Goal: Task Accomplishment & Management: Use online tool/utility

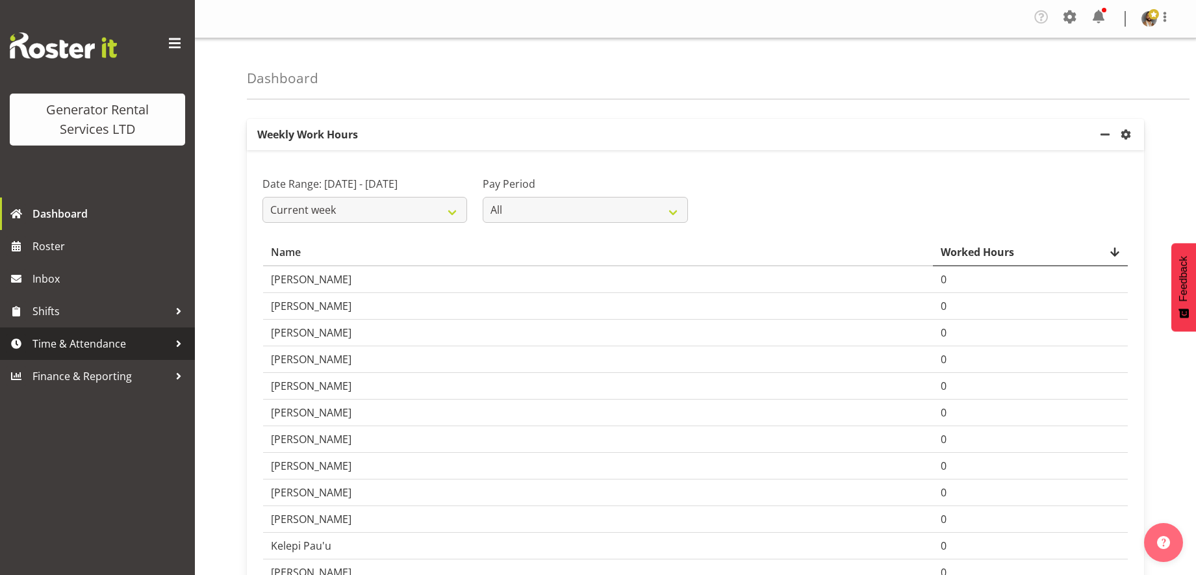
click at [110, 346] on span "Time & Attendance" at bounding box center [100, 343] width 136 height 19
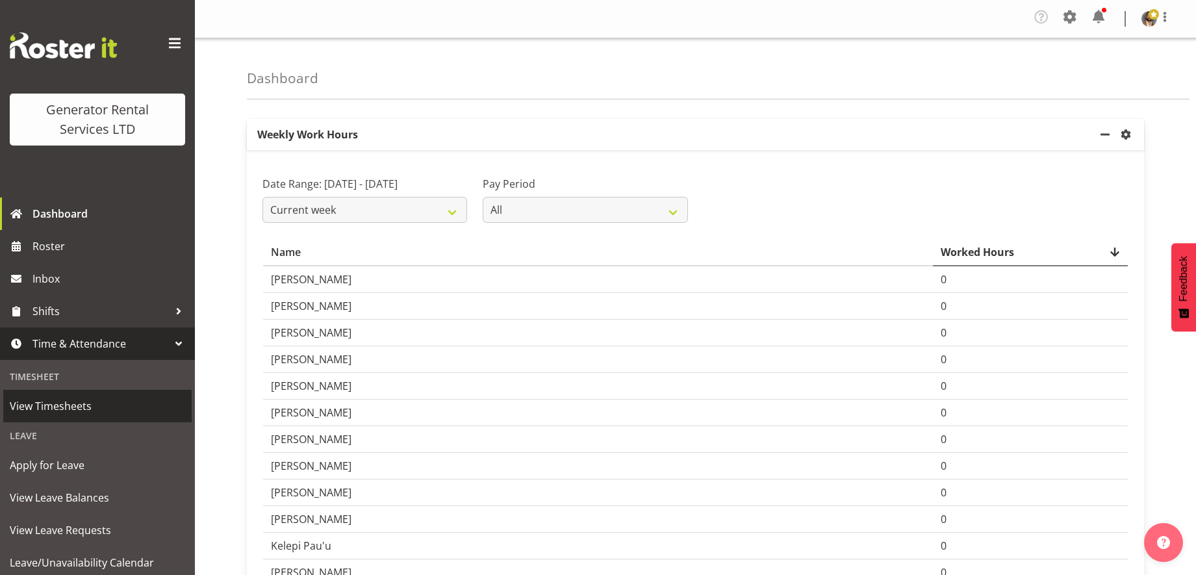
click at [74, 409] on span "View Timesheets" at bounding box center [97, 405] width 175 height 19
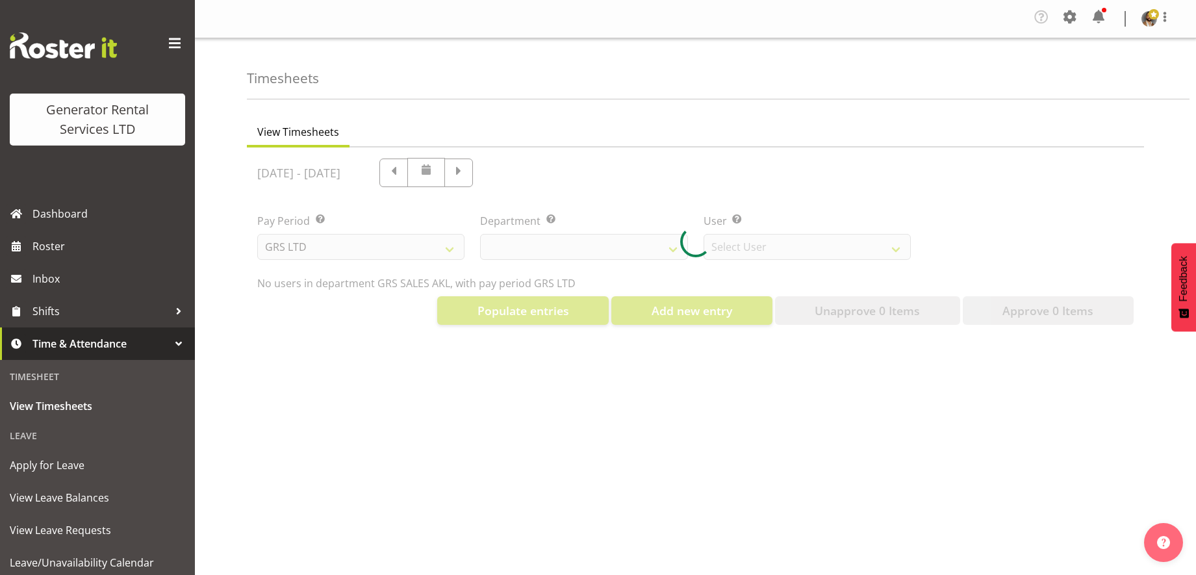
select select "141"
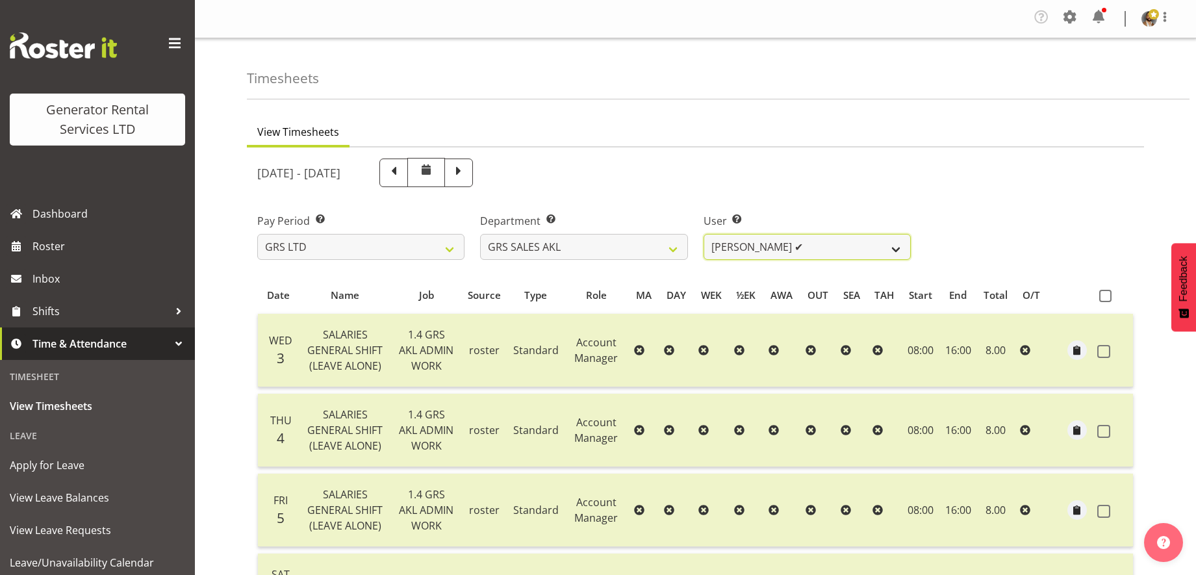
click at [899, 253] on select "[PERSON_NAME] ✔ [PERSON_NAME] ✔ [PERSON_NAME] ✔ [PERSON_NAME] ✔ [PERSON_NAME] ❌" at bounding box center [807, 247] width 207 height 26
select select "7208"
click at [704, 234] on select "[PERSON_NAME] ✔ [PERSON_NAME] ✔ [PERSON_NAME] ✔ [PERSON_NAME] ✔ [PERSON_NAME] ❌" at bounding box center [807, 247] width 207 height 26
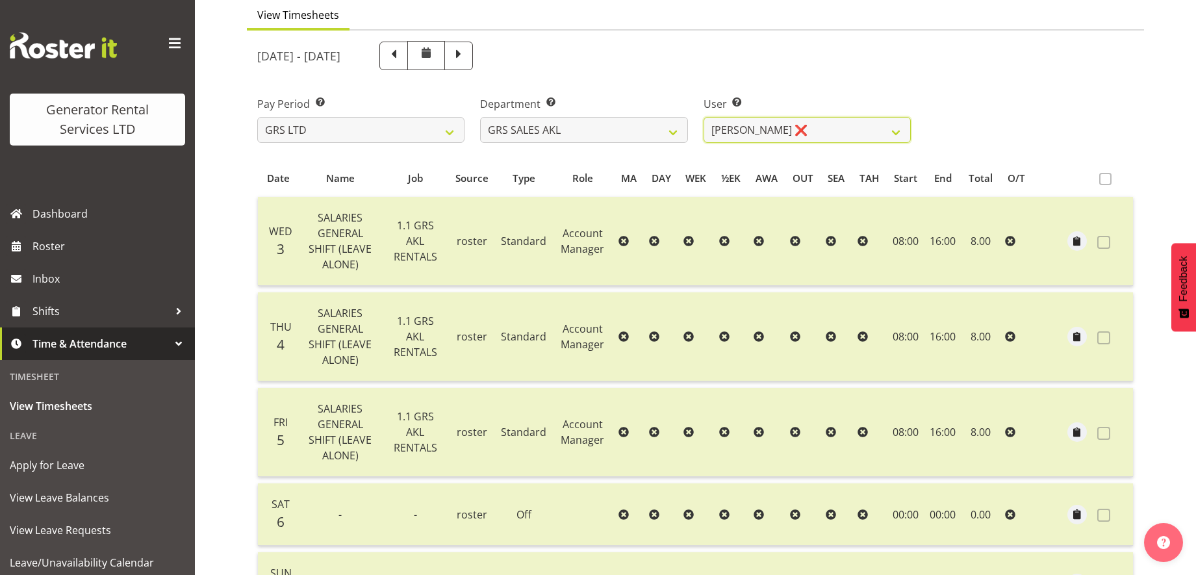
scroll to position [110, 0]
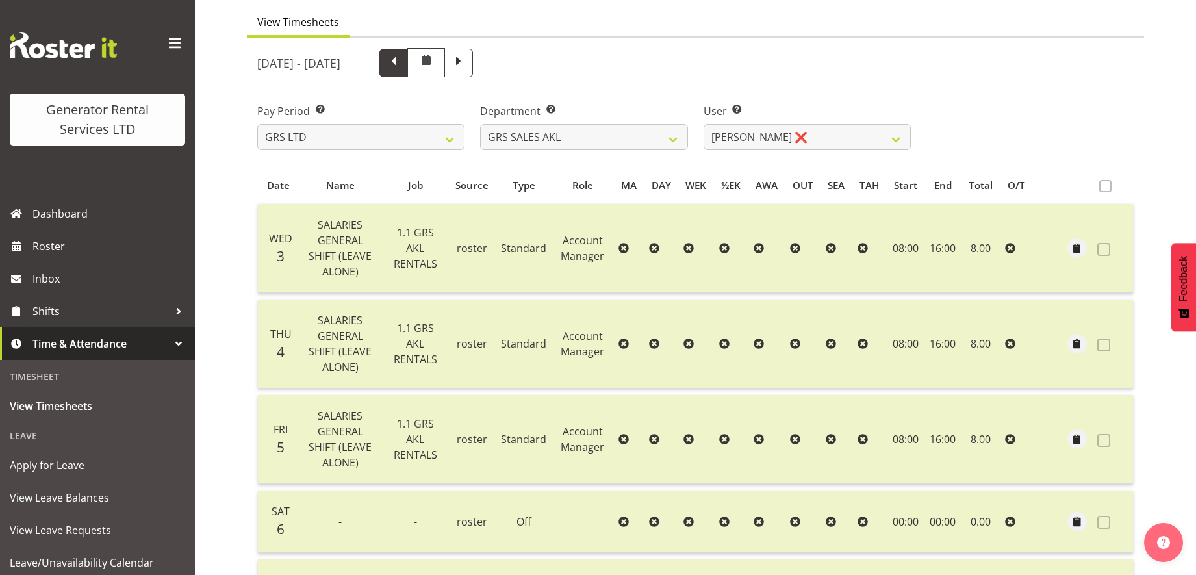
click at [402, 66] on span at bounding box center [393, 61] width 17 height 17
select select
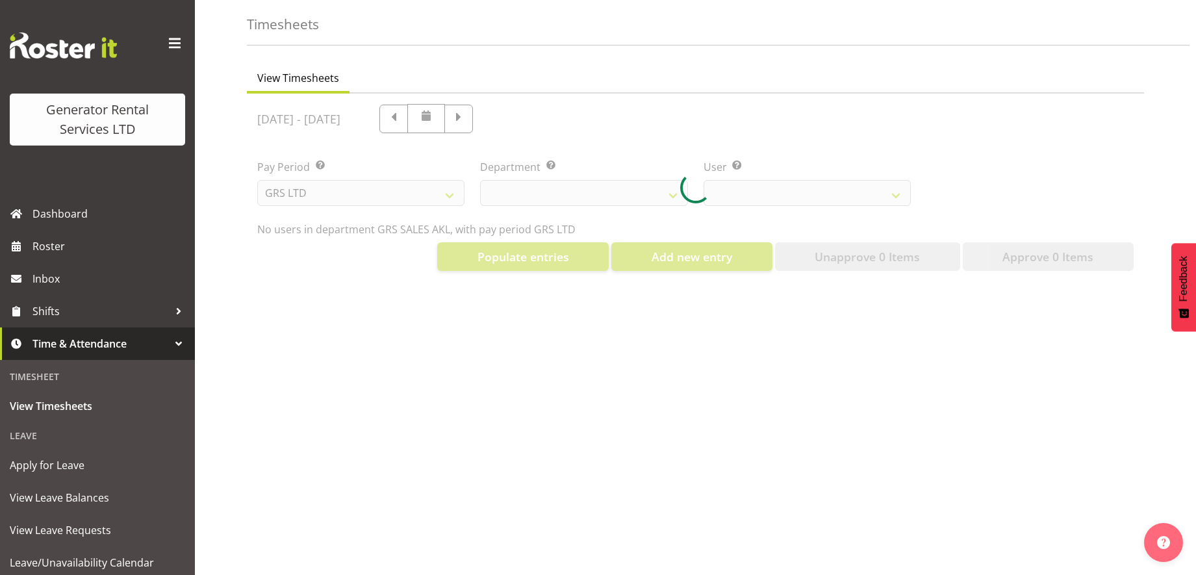
select select "141"
select select "7208"
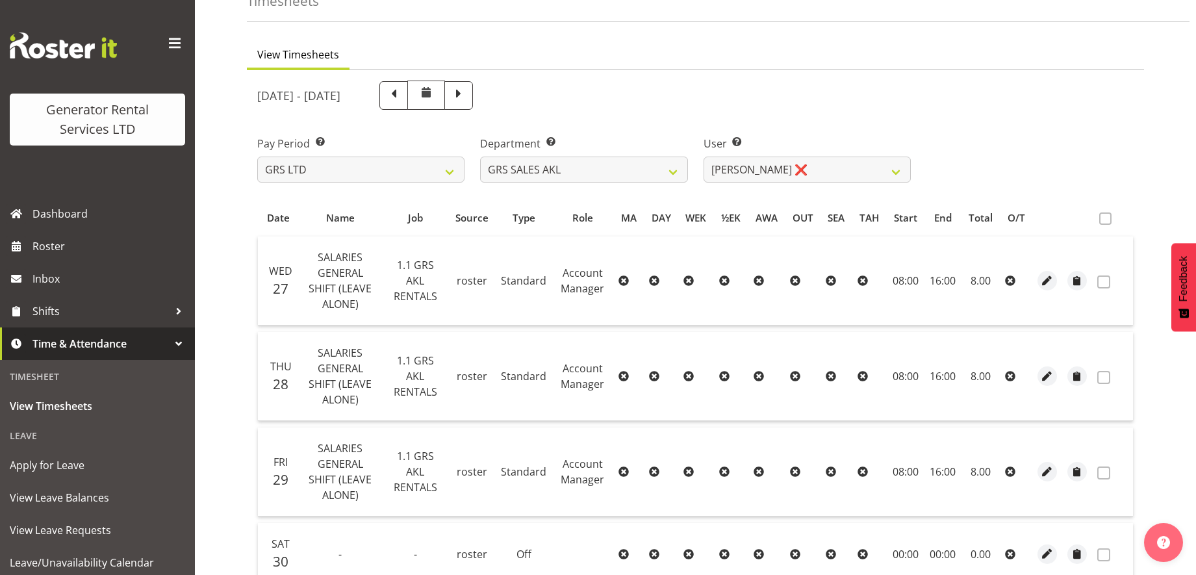
scroll to position [0, 0]
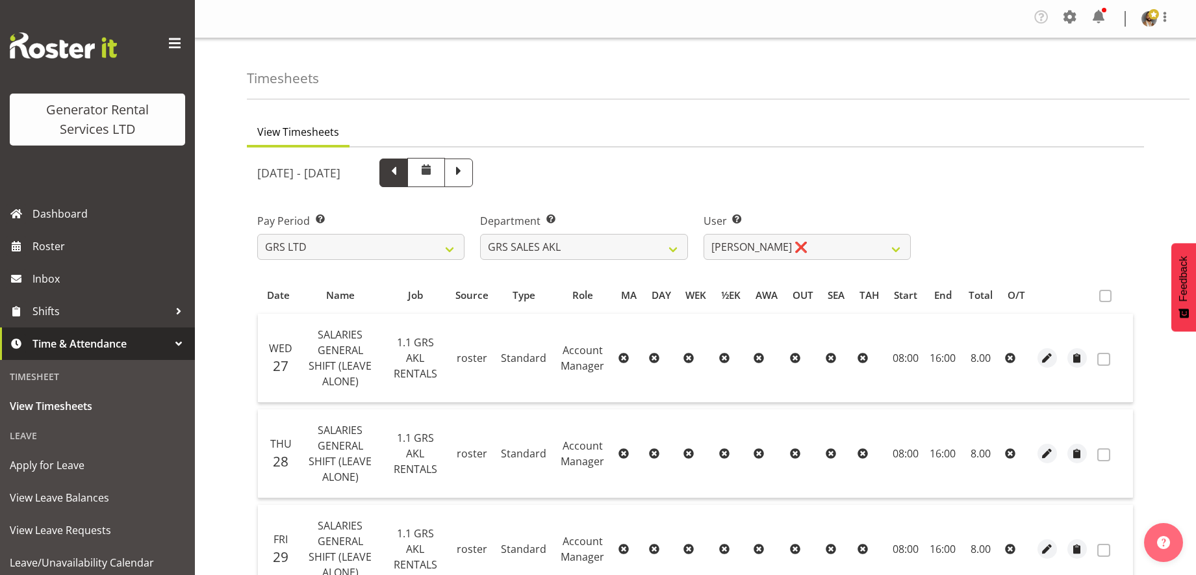
click at [408, 183] on span at bounding box center [393, 173] width 29 height 29
select select
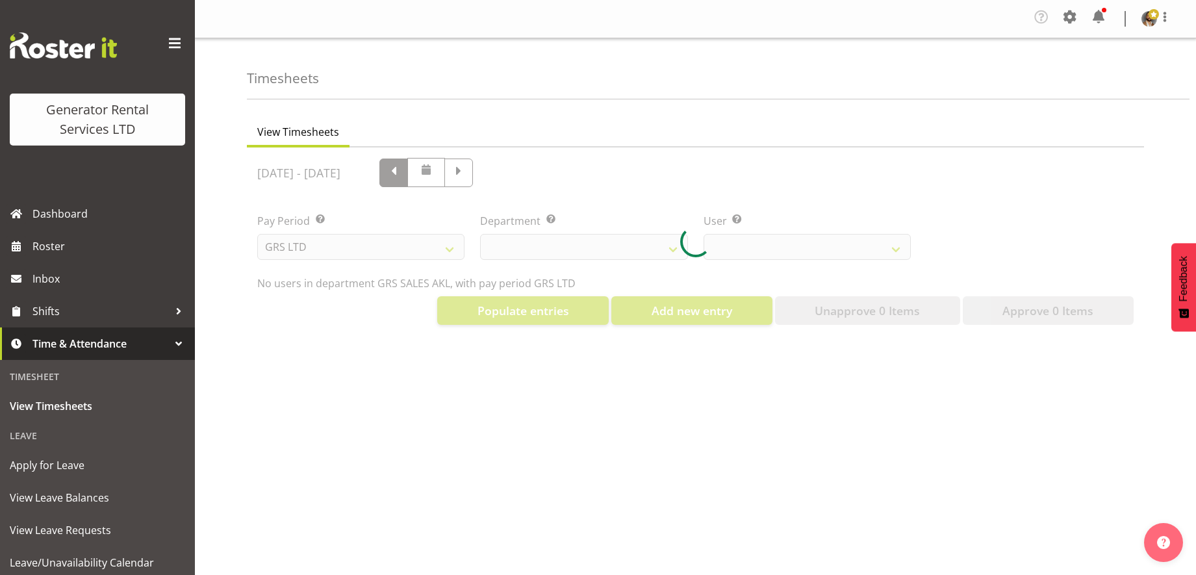
select select "141"
select select "7208"
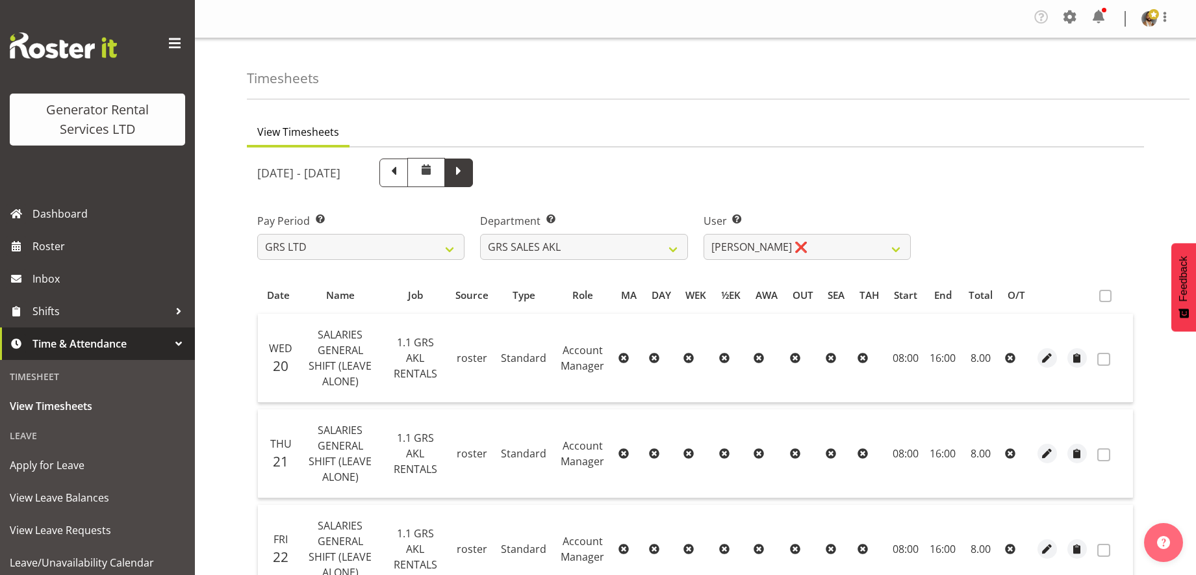
click at [467, 178] on span at bounding box center [458, 171] width 17 height 17
select select
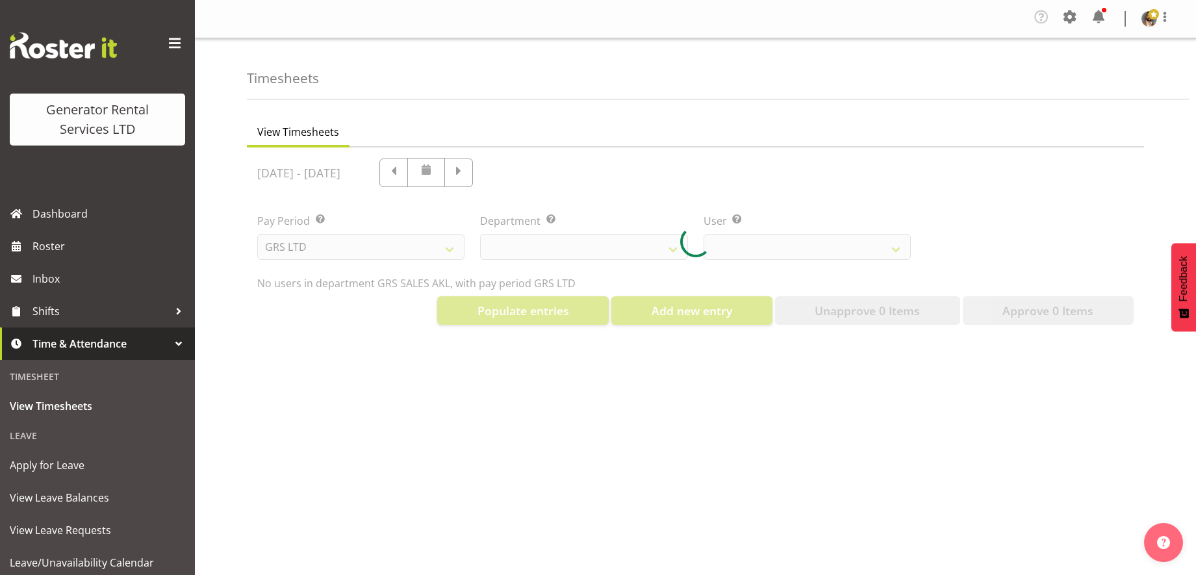
select select "141"
select select "7208"
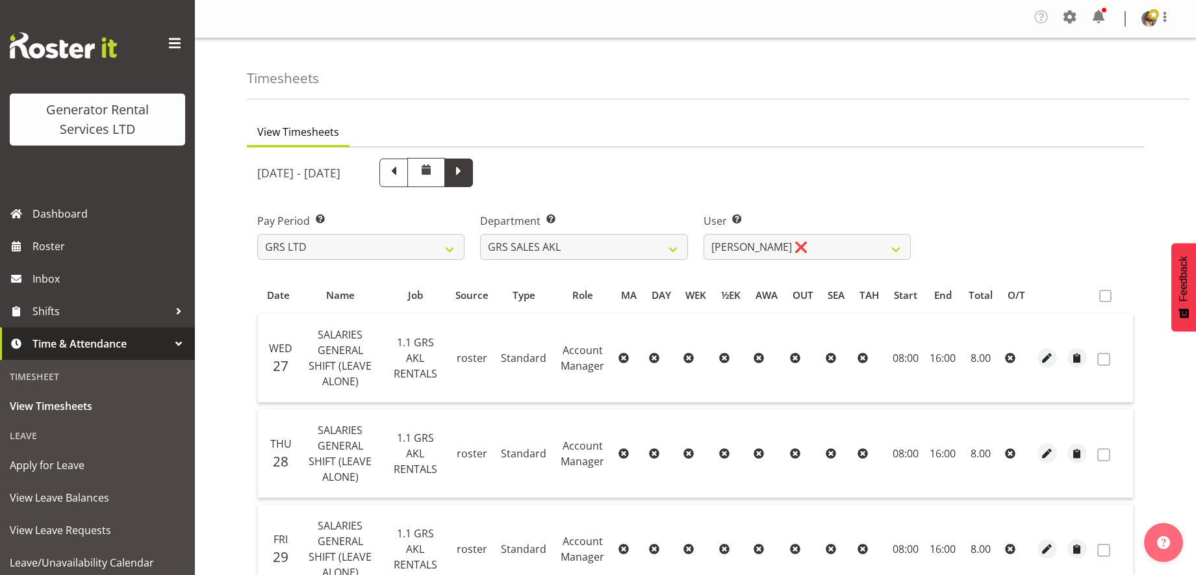
click at [467, 170] on span at bounding box center [458, 171] width 17 height 17
select select
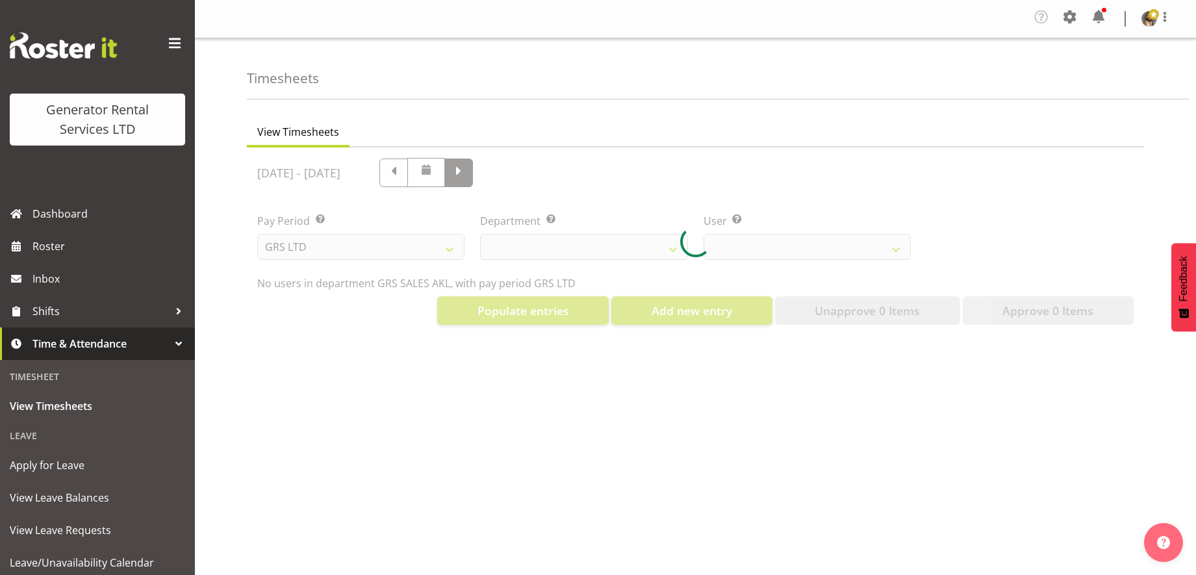
select select "141"
select select "7208"
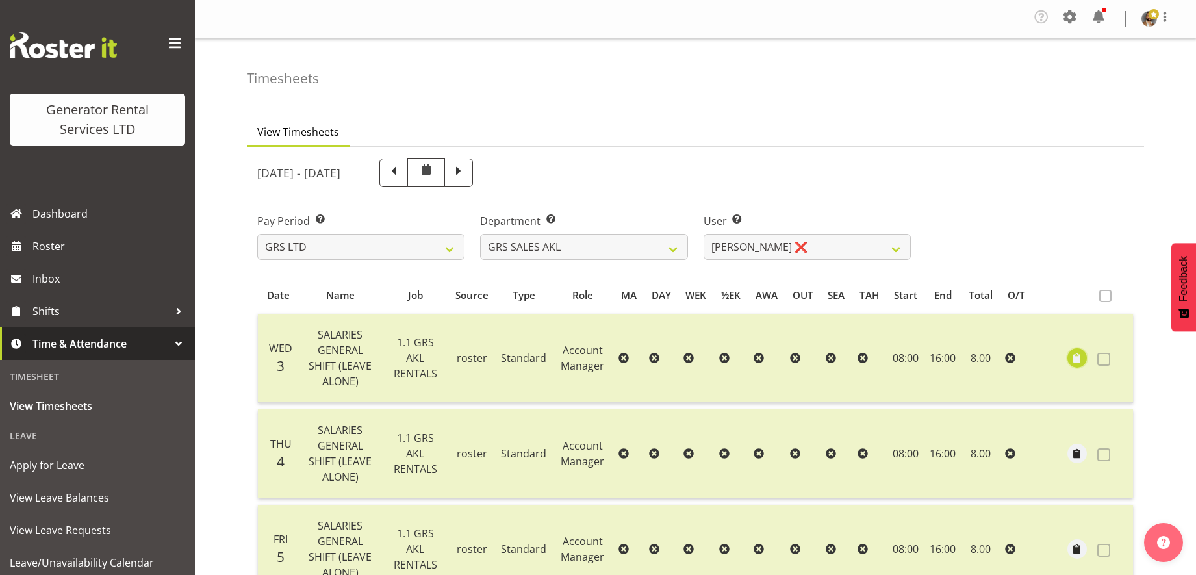
click at [1076, 361] on span "button" at bounding box center [1077, 358] width 15 height 15
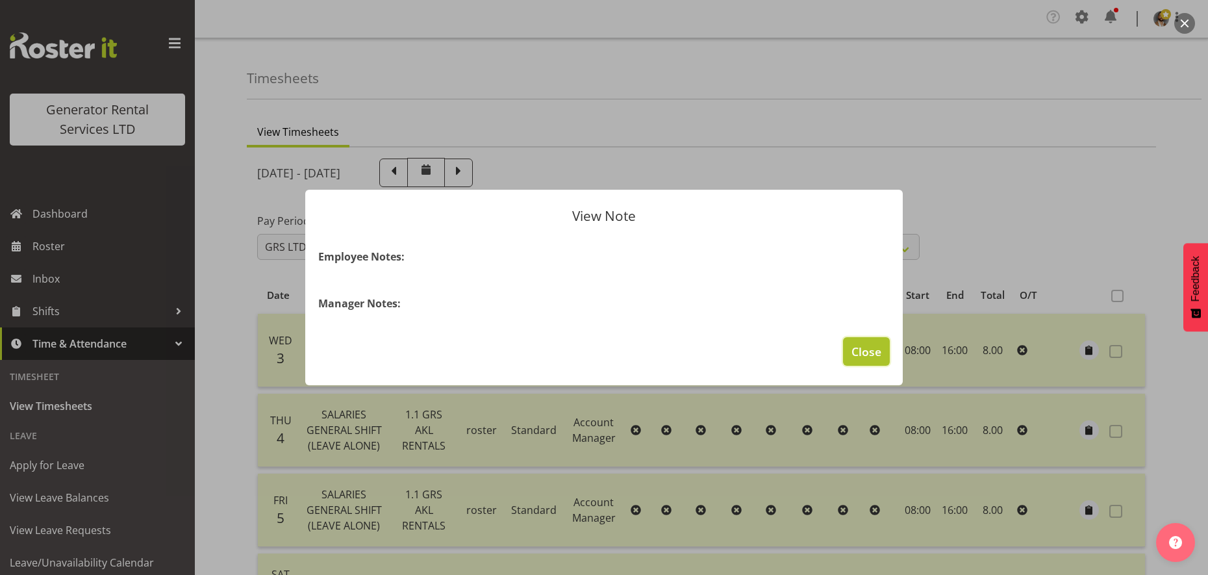
click at [867, 350] on span "Close" at bounding box center [867, 351] width 30 height 17
